Goal: Information Seeking & Learning: Learn about a topic

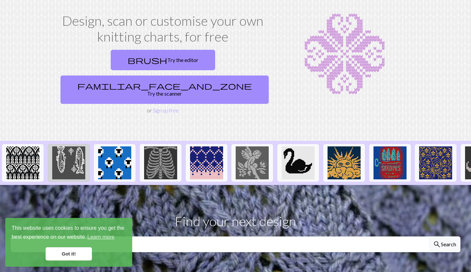
click at [69, 149] on img at bounding box center [68, 163] width 33 height 33
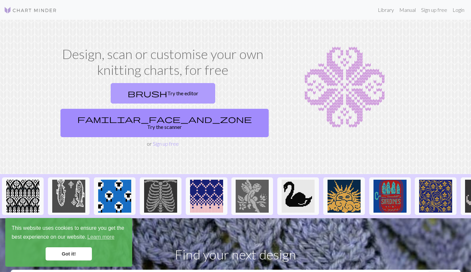
click at [127, 96] on link "brush Try the editor" at bounding box center [163, 93] width 104 height 20
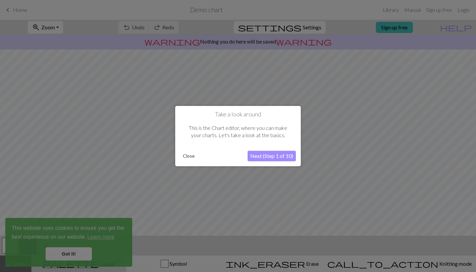
click at [259, 153] on button "Next (Step 1 of 10)" at bounding box center [271, 156] width 48 height 11
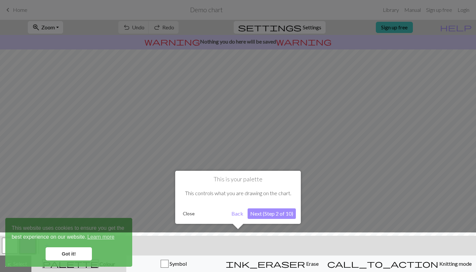
click at [276, 216] on button "Next (Step 2 of 10)" at bounding box center [271, 214] width 48 height 11
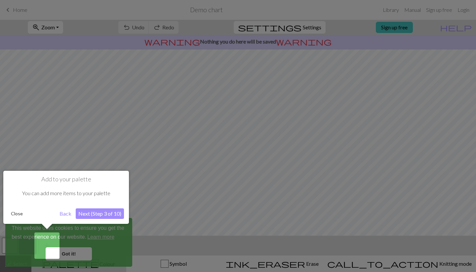
click at [108, 211] on button "Next (Step 3 of 10)" at bounding box center [100, 214] width 48 height 11
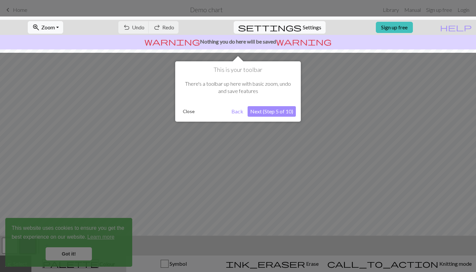
click at [267, 111] on button "Next (Step 5 of 10)" at bounding box center [271, 111] width 48 height 11
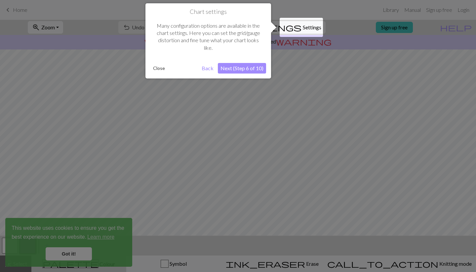
click at [250, 72] on button "Next (Step 6 of 10)" at bounding box center [242, 68] width 48 height 11
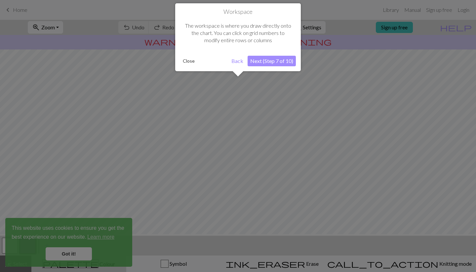
scroll to position [40, 0]
click at [250, 72] on div "Workspace The workspace is where you draw directly onto the chart. You can clic…" at bounding box center [237, 39] width 125 height 73
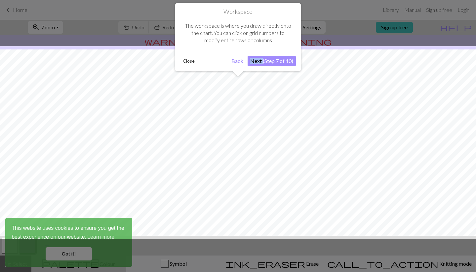
click at [269, 58] on button "Next (Step 7 of 10)" at bounding box center [271, 61] width 48 height 11
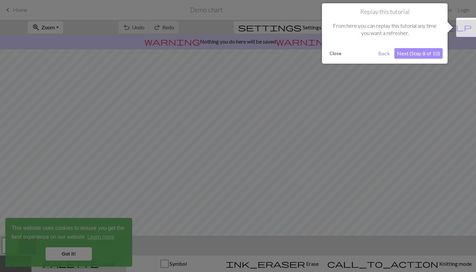
click at [407, 51] on button "Next (Step 8 of 10)" at bounding box center [418, 53] width 48 height 11
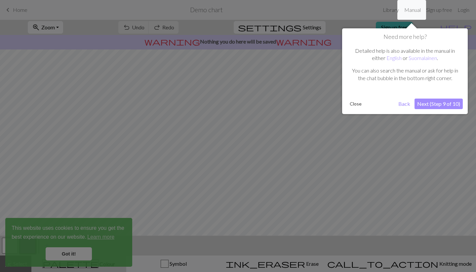
click at [431, 101] on button "Next (Step 9 of 10)" at bounding box center [438, 104] width 48 height 11
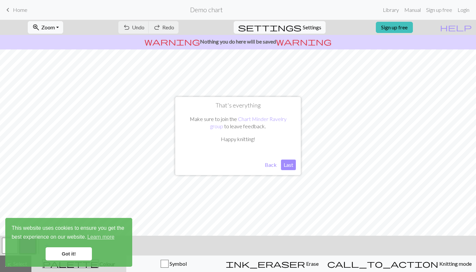
click at [284, 165] on button "Last" at bounding box center [288, 165] width 15 height 11
click at [109, 269] on button "palette Colour Colour" at bounding box center [78, 264] width 95 height 17
click at [66, 252] on link "Got it!" at bounding box center [69, 254] width 46 height 13
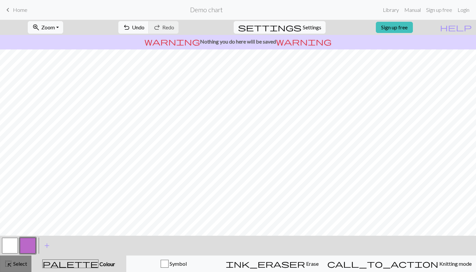
click at [7, 262] on span "highlight_alt" at bounding box center [8, 264] width 8 height 9
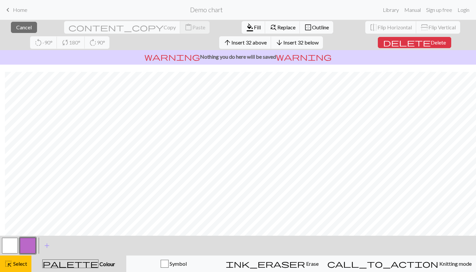
scroll to position [75, 5]
click at [6, 242] on button "button" at bounding box center [10, 246] width 16 height 16
click at [13, 246] on button "button" at bounding box center [10, 246] width 16 height 16
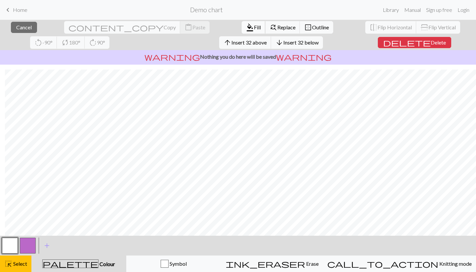
click at [246, 27] on span "format_color_fill" at bounding box center [250, 27] width 8 height 9
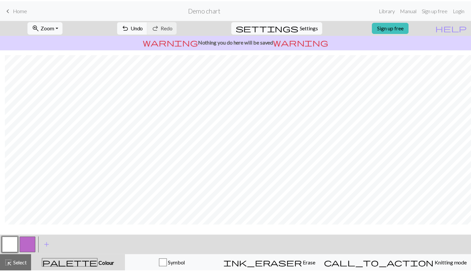
scroll to position [59, 5]
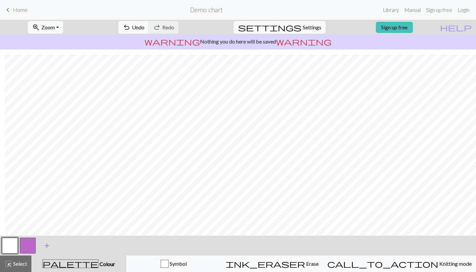
click at [44, 239] on button "add Add a colour" at bounding box center [47, 246] width 17 height 17
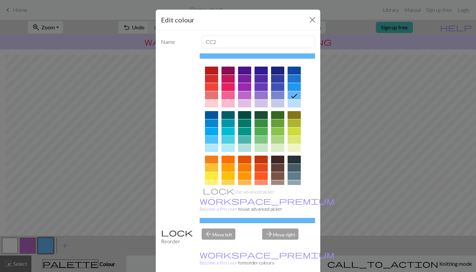
click at [212, 79] on div at bounding box center [211, 79] width 13 height 8
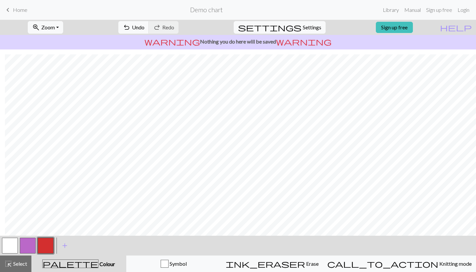
click at [10, 251] on button "button" at bounding box center [10, 246] width 16 height 16
click at [65, 246] on span "add" at bounding box center [65, 245] width 8 height 9
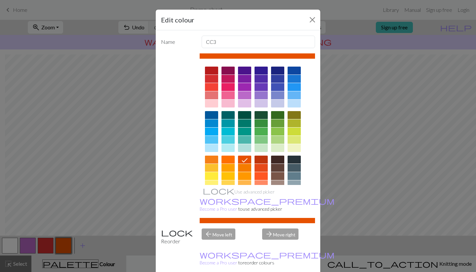
click at [276, 160] on div at bounding box center [277, 160] width 13 height 8
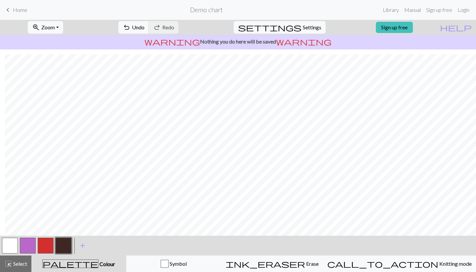
click at [4, 240] on button "button" at bounding box center [10, 246] width 16 height 16
click at [62, 243] on button "button" at bounding box center [63, 246] width 16 height 16
click at [9, 4] on link "keyboard_arrow_left Home" at bounding box center [15, 9] width 23 height 11
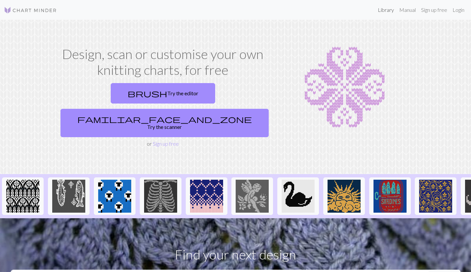
click at [383, 11] on link "Library" at bounding box center [385, 9] width 21 height 13
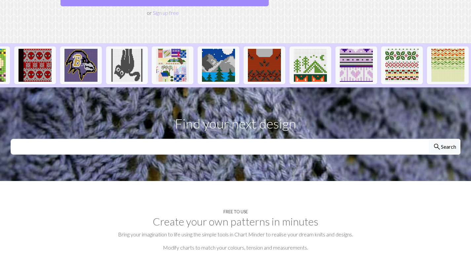
scroll to position [132, 0]
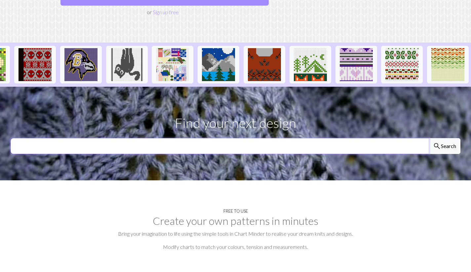
click at [124, 138] on input "text" at bounding box center [220, 146] width 418 height 16
type input "[GEOGRAPHIC_DATA]"
click at [428, 138] on button "search Search" at bounding box center [444, 146] width 32 height 16
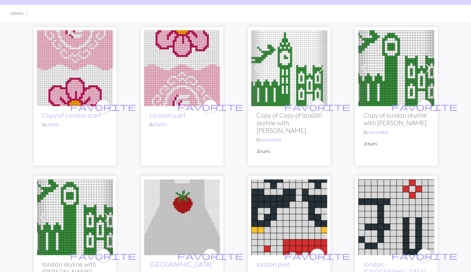
scroll to position [34, 0]
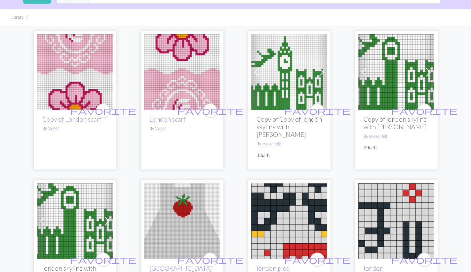
click at [278, 97] on img at bounding box center [289, 72] width 76 height 76
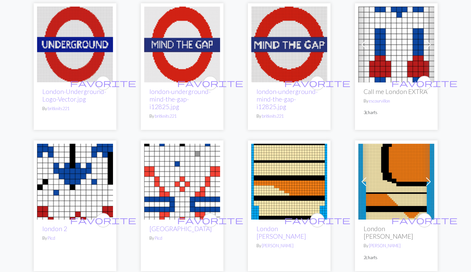
scroll to position [358, 0]
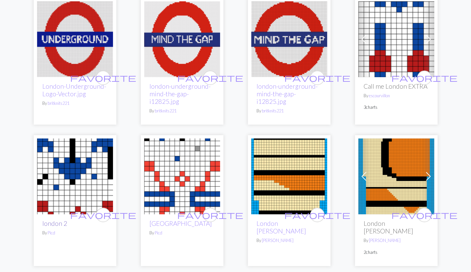
click at [61, 220] on link "london 2" at bounding box center [54, 224] width 25 height 8
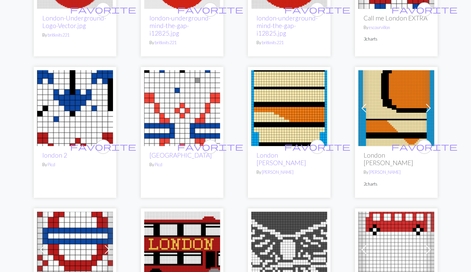
scroll to position [429, 0]
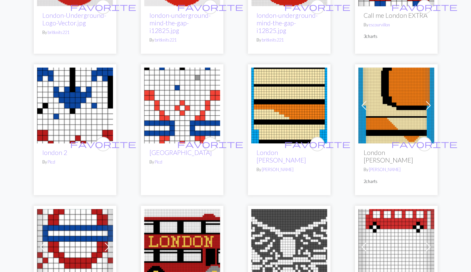
click at [170, 116] on img at bounding box center [182, 106] width 76 height 76
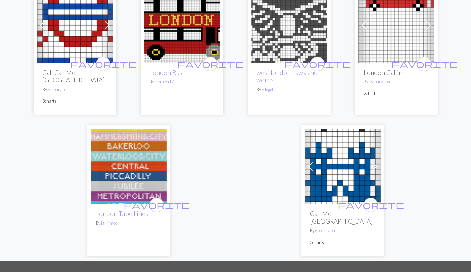
scroll to position [652, 0]
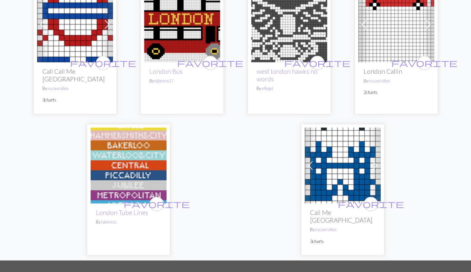
click at [343, 160] on img at bounding box center [342, 166] width 76 height 76
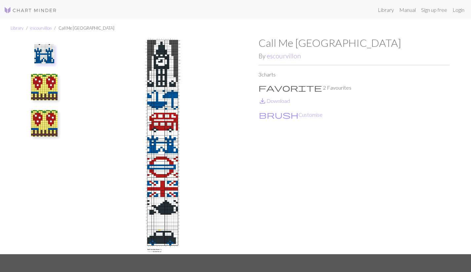
click at [67, 90] on img at bounding box center [162, 146] width 191 height 218
